Goal: Information Seeking & Learning: Learn about a topic

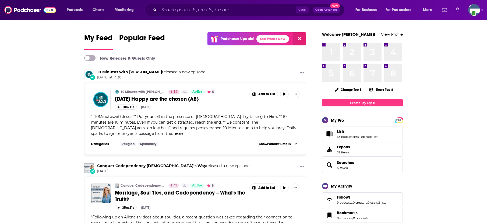
click at [197, 11] on input "Search podcasts, credits, & more..." at bounding box center [227, 10] width 137 height 9
click at [192, 9] on input "Search podcasts, credits, & more..." at bounding box center [227, 10] width 137 height 9
click at [162, 9] on input "Search podcasts, credits, & more..." at bounding box center [227, 10] width 137 height 9
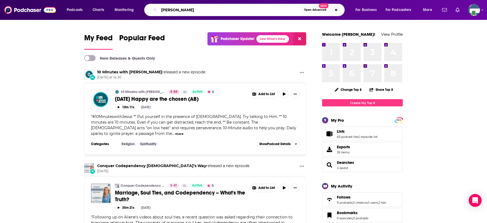
type input "[PERSON_NAME]"
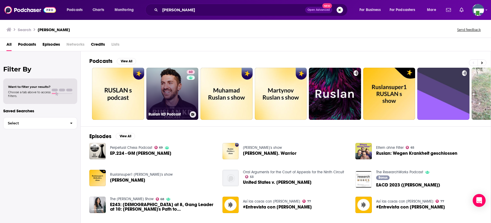
click at [167, 98] on link "60 Ruslan KD Podcast" at bounding box center [172, 94] width 52 height 52
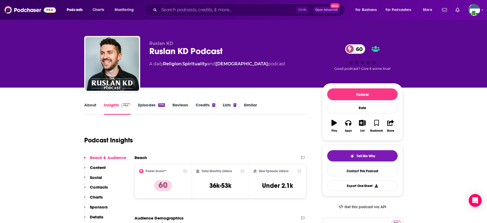
click at [92, 104] on link "About" at bounding box center [90, 109] width 12 height 12
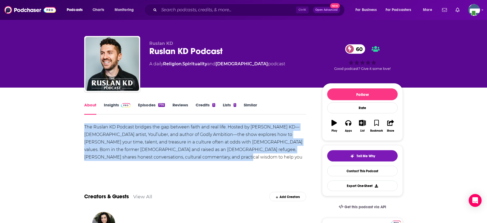
drag, startPoint x: 84, startPoint y: 127, endPoint x: 176, endPoint y: 155, distance: 96.0
copy div "The Ruslan KD Podcast bridges the gap between faith and real life. Hosted by [P…"
click at [203, 11] on input "Search podcasts, credits, & more..." at bounding box center [227, 10] width 137 height 9
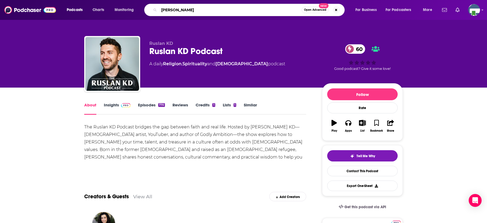
type input "[PERSON_NAME]"
